Goal: Information Seeking & Learning: Learn about a topic

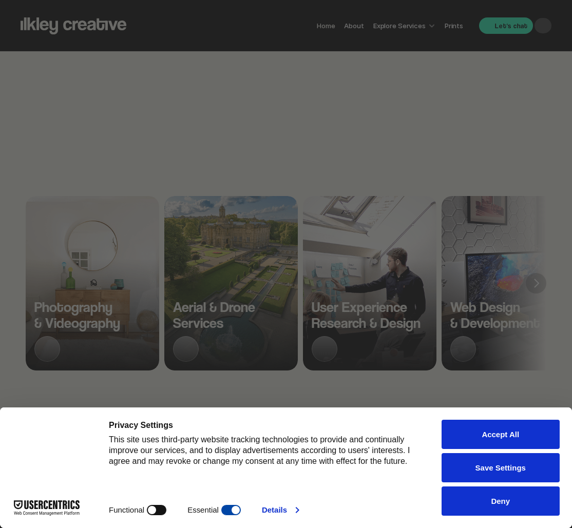
click at [506, 442] on button "Accept All" at bounding box center [501, 434] width 119 height 29
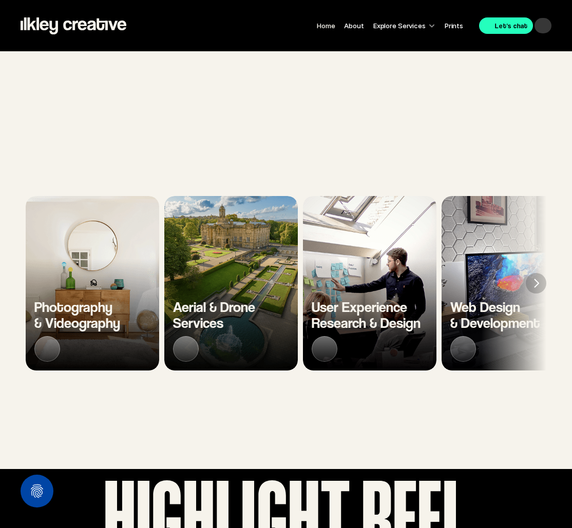
click at [121, 338] on div "Photography & Videography" at bounding box center [92, 318] width 133 height 106
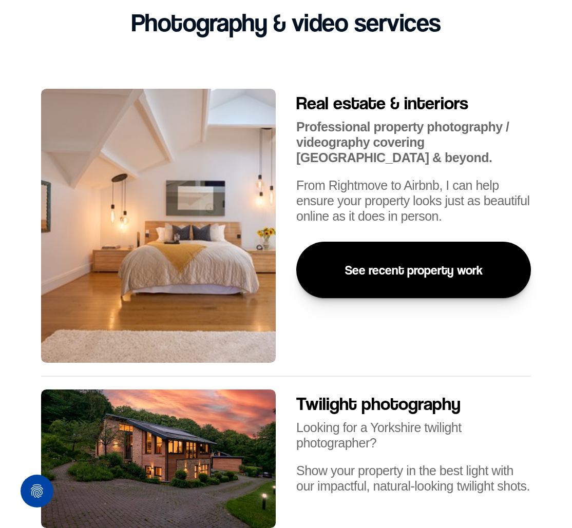
click at [397, 273] on p "See recent property work" at bounding box center [414, 269] width 138 height 15
